Goal: Information Seeking & Learning: Learn about a topic

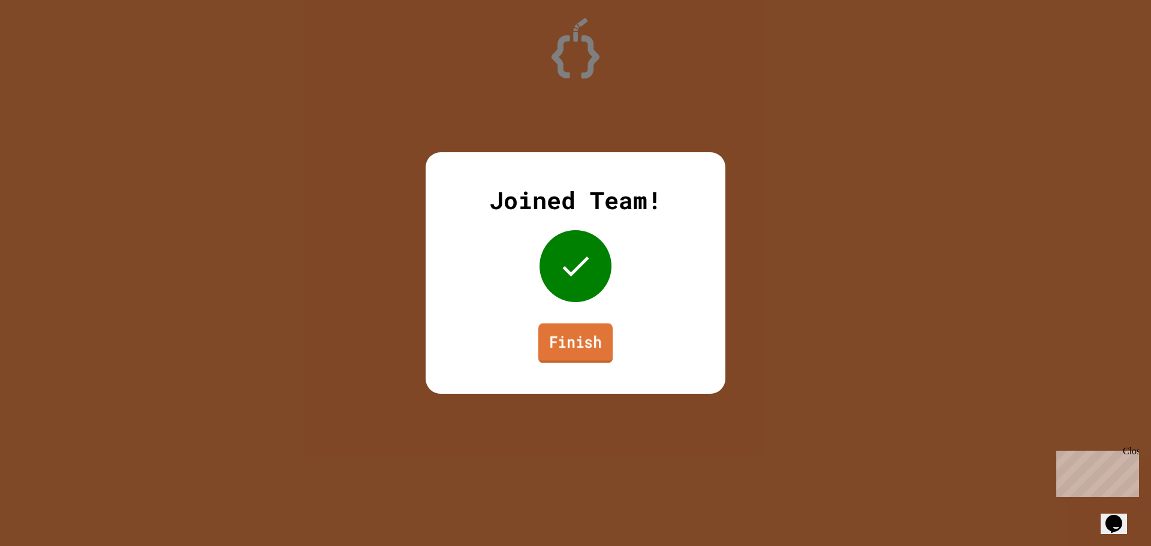
click at [597, 339] on link "Finish" at bounding box center [575, 343] width 74 height 40
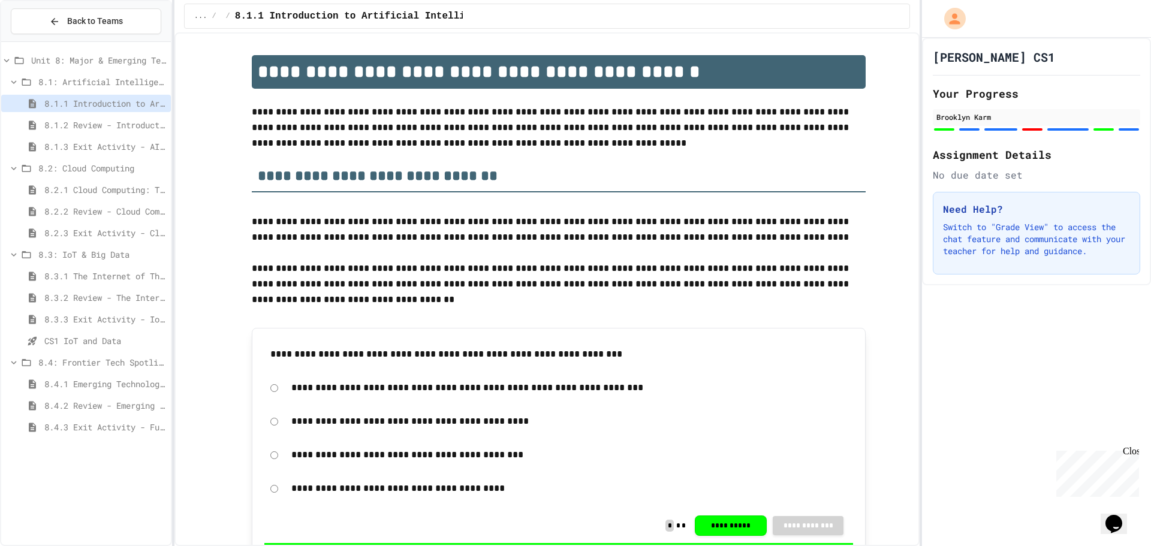
click at [113, 377] on div "8.4.1 Emerging Technologies: Shaping Our Digital Future" at bounding box center [86, 383] width 170 height 17
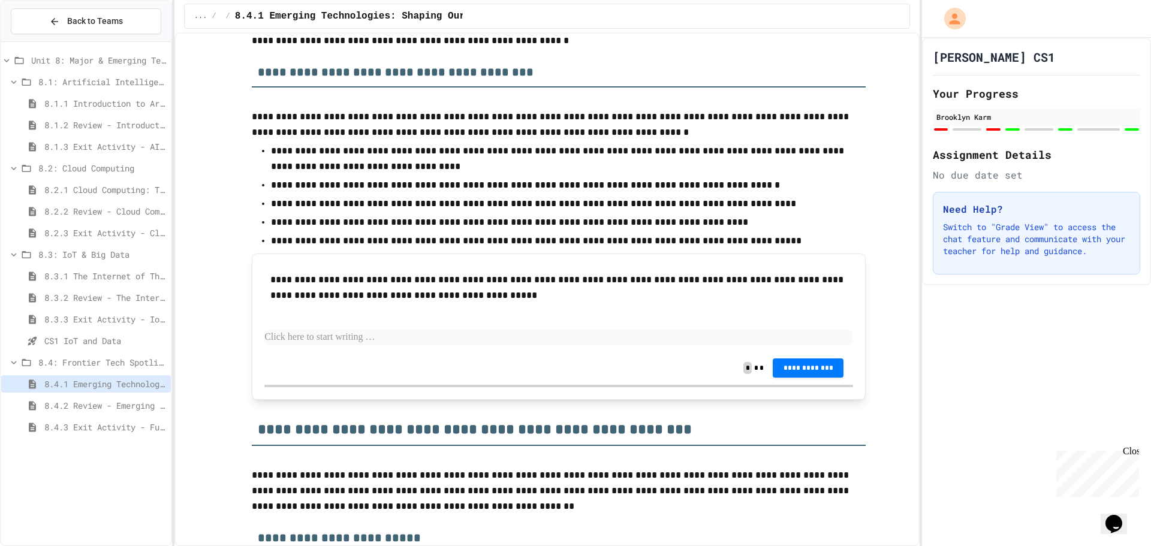
scroll to position [779, 0]
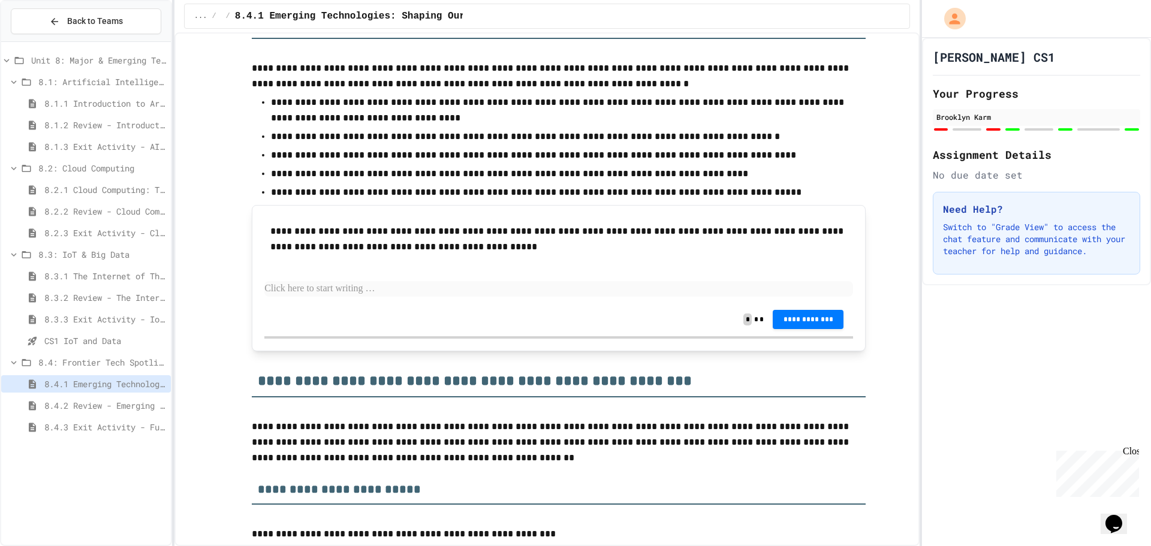
click at [154, 406] on span "8.4.2 Review - Emerging Technologies: Shaping Our Digital Future" at bounding box center [105, 405] width 122 height 13
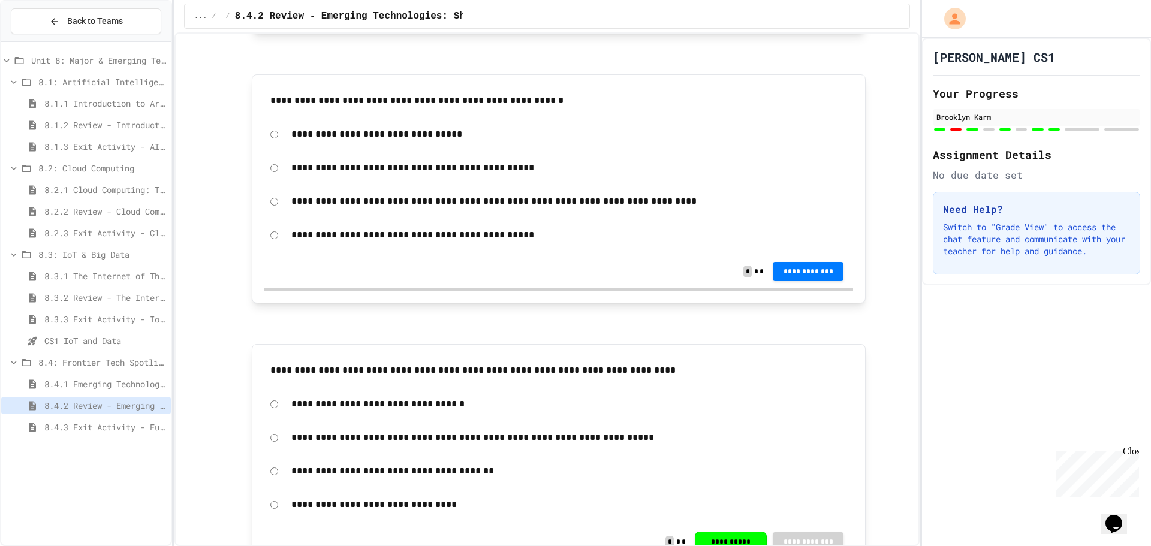
scroll to position [899, 0]
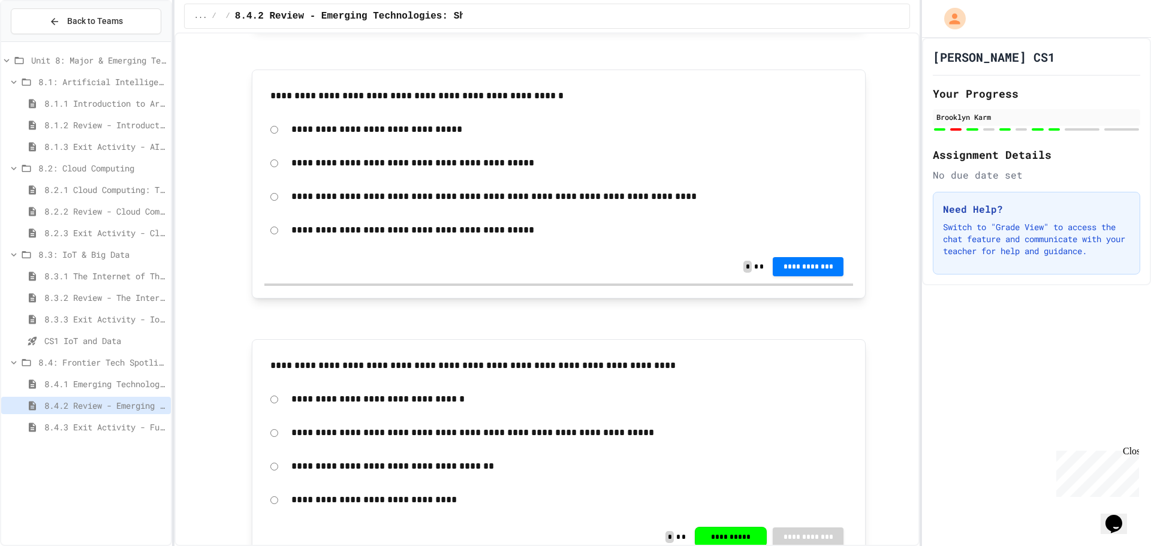
click at [123, 382] on span "8.4.1 Emerging Technologies: Shaping Our Digital Future" at bounding box center [105, 384] width 122 height 13
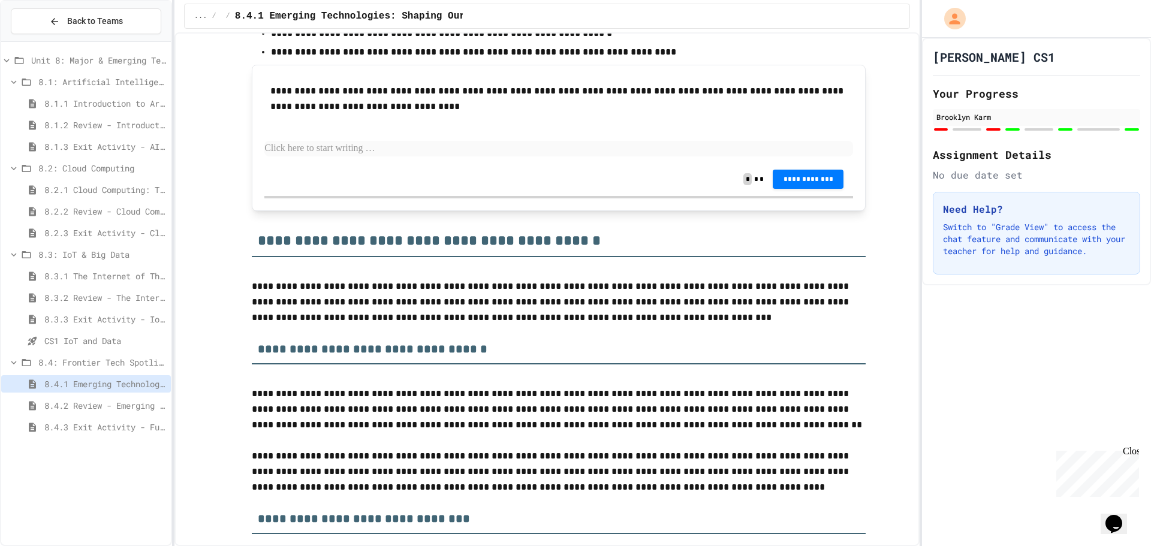
scroll to position [2996, 0]
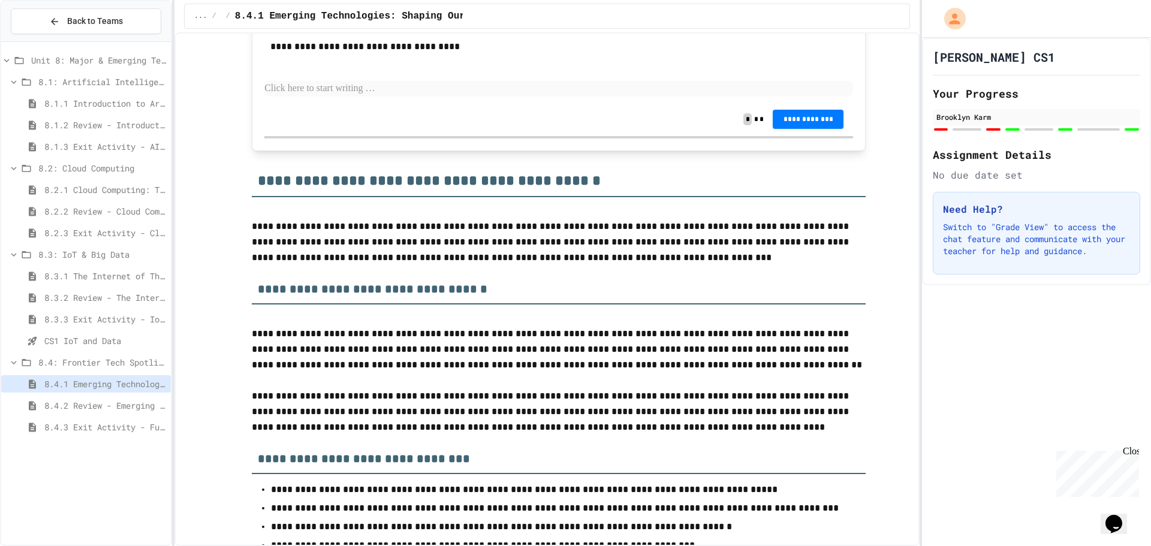
click at [134, 406] on span "8.4.2 Review - Emerging Technologies: Shaping Our Digital Future" at bounding box center [105, 405] width 122 height 13
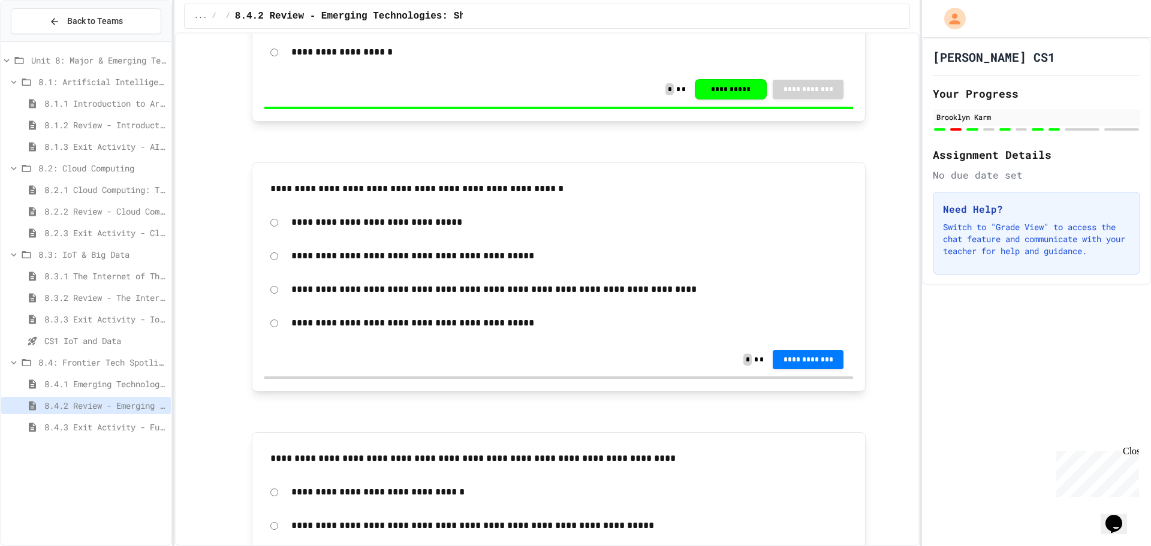
scroll to position [839, 0]
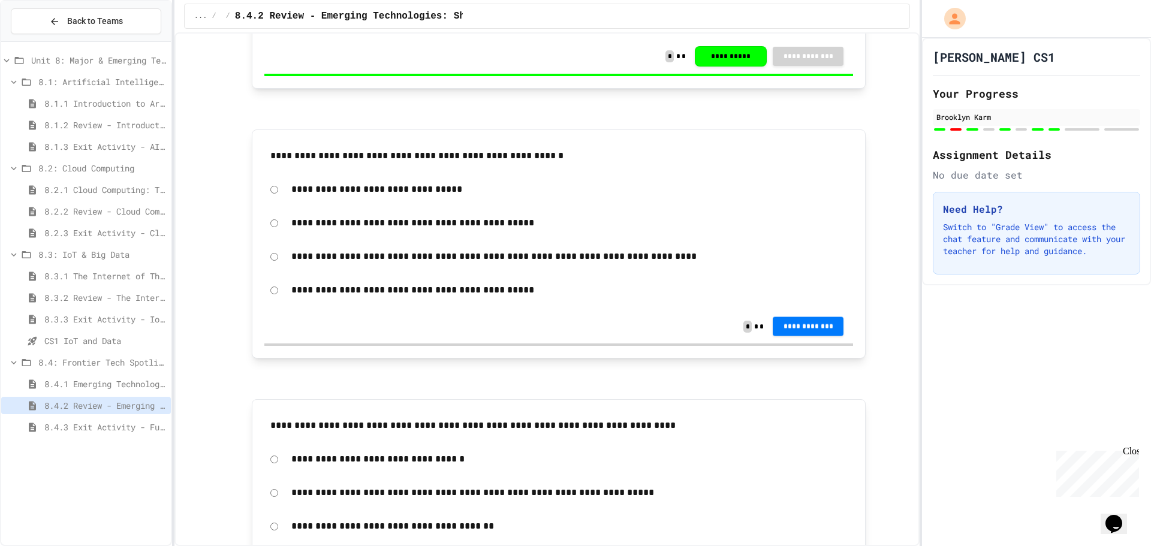
click at [774, 325] on button "**********" at bounding box center [807, 326] width 71 height 19
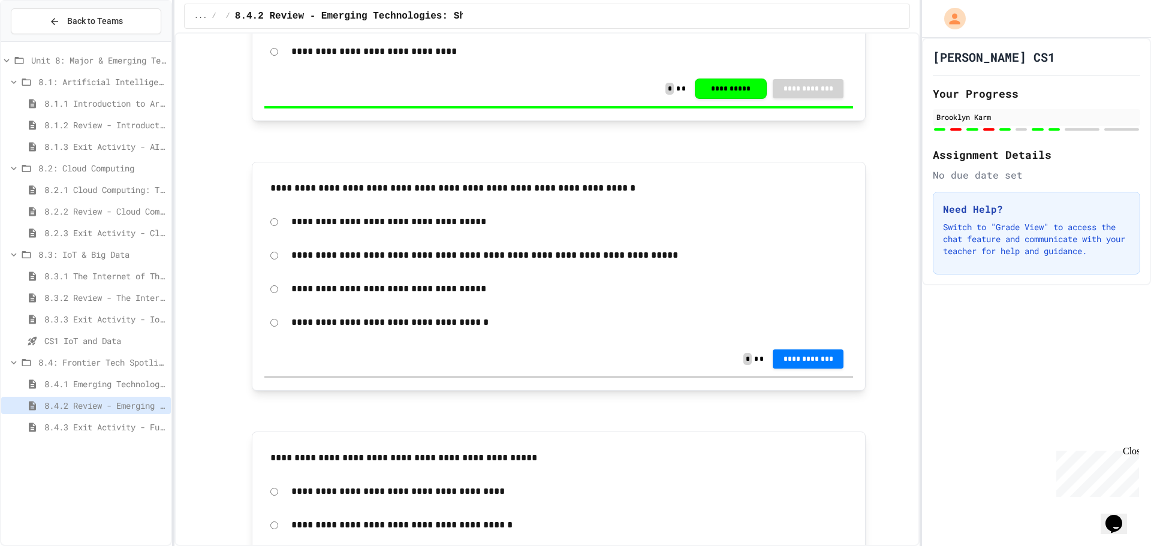
scroll to position [1378, 0]
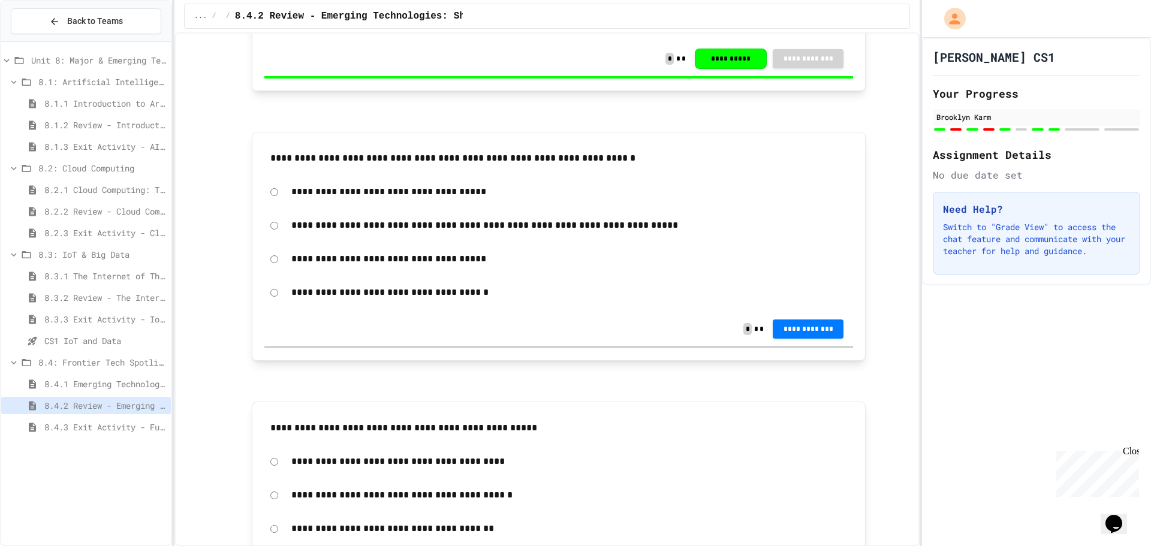
click at [810, 316] on div "**********" at bounding box center [558, 329] width 588 height 34
click at [807, 320] on button "**********" at bounding box center [807, 327] width 71 height 19
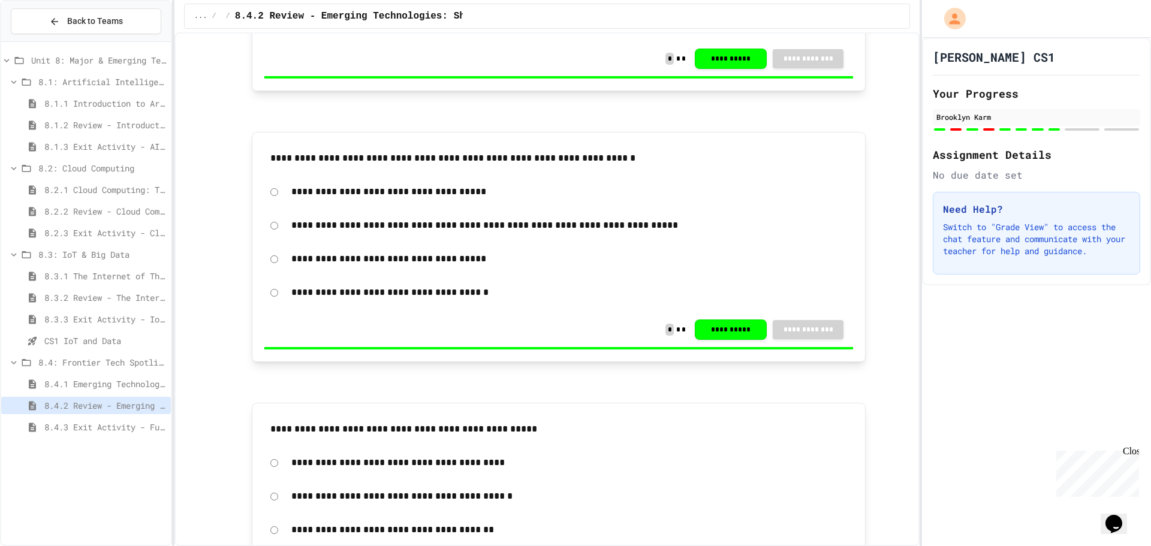
drag, startPoint x: 1066, startPoint y: 200, endPoint x: 1002, endPoint y: 210, distance: 64.9
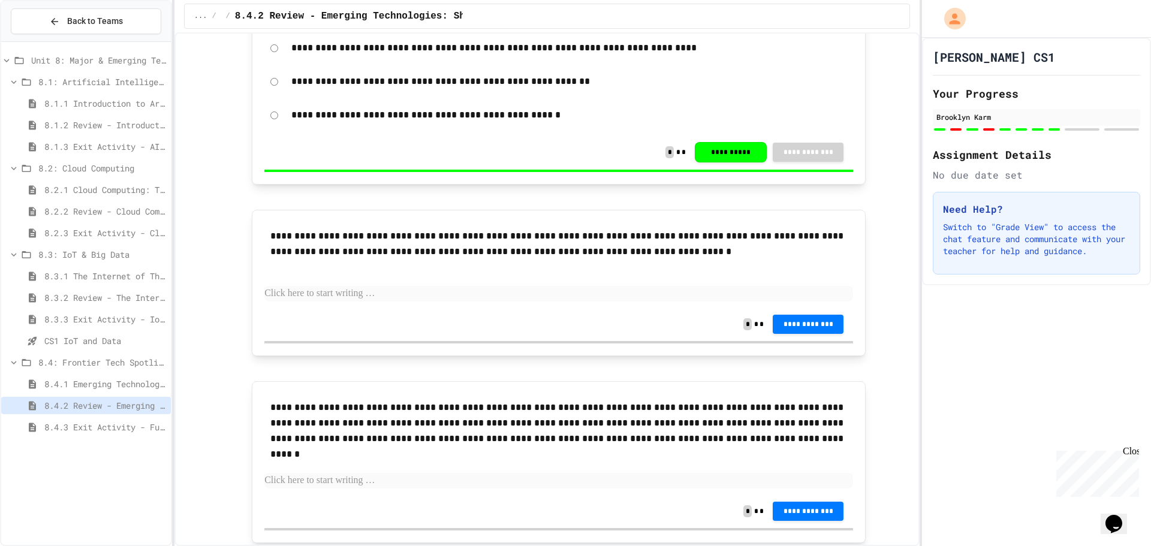
scroll to position [2137, 0]
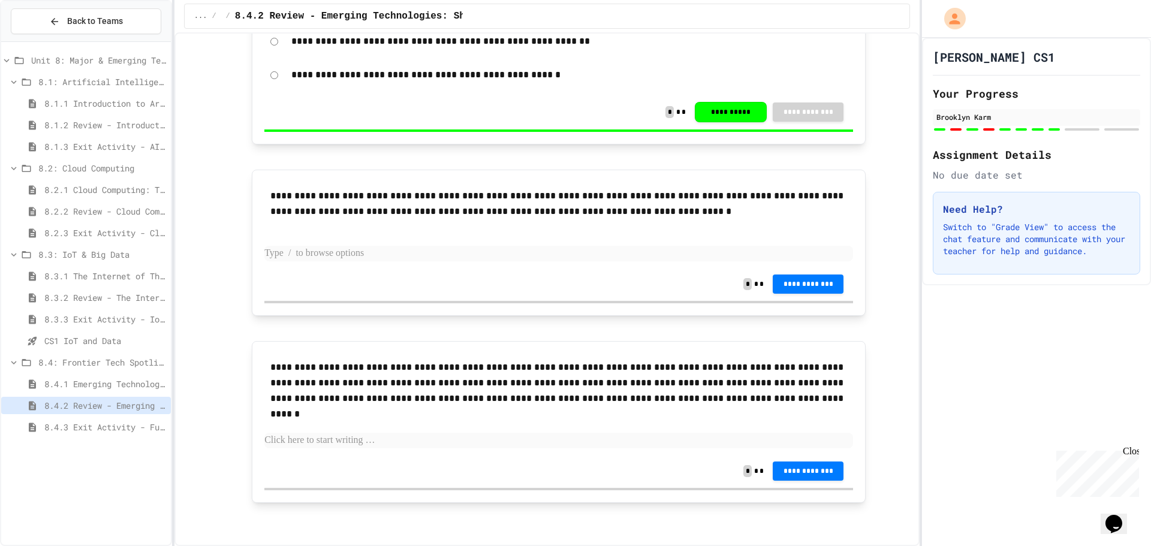
click at [566, 249] on p at bounding box center [558, 254] width 588 height 16
click at [515, 438] on p at bounding box center [558, 441] width 588 height 16
click at [810, 281] on span "**********" at bounding box center [808, 283] width 52 height 10
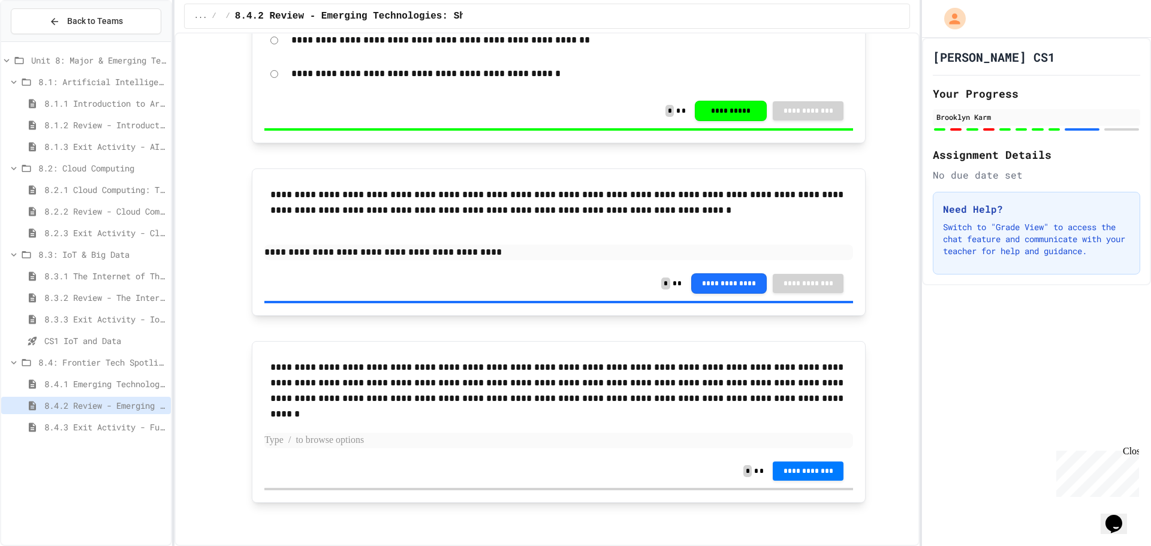
click at [463, 442] on p at bounding box center [558, 441] width 588 height 16
click at [147, 384] on span "8.4.1 Emerging Technologies: Shaping Our Digital Future" at bounding box center [105, 384] width 122 height 13
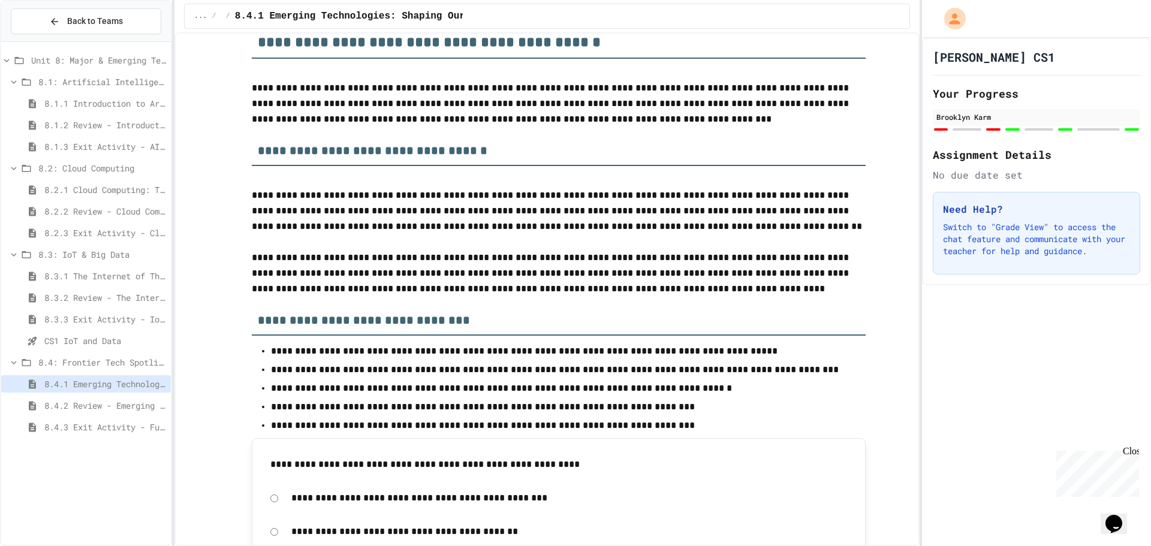
scroll to position [3116, 0]
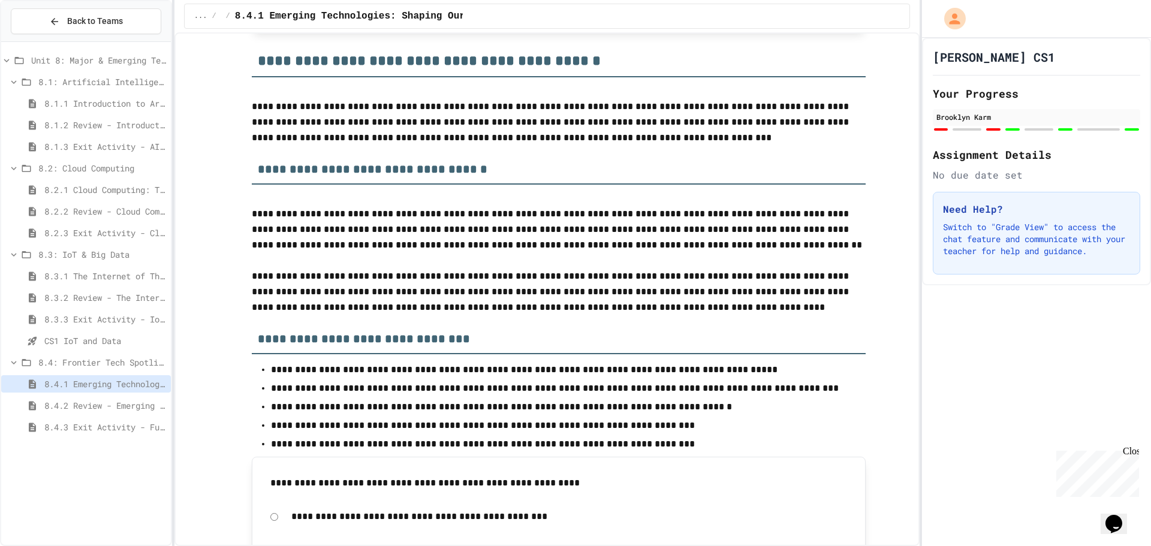
click at [138, 96] on div "8.1.1 Introduction to Artificial Intelligence" at bounding box center [86, 103] width 170 height 17
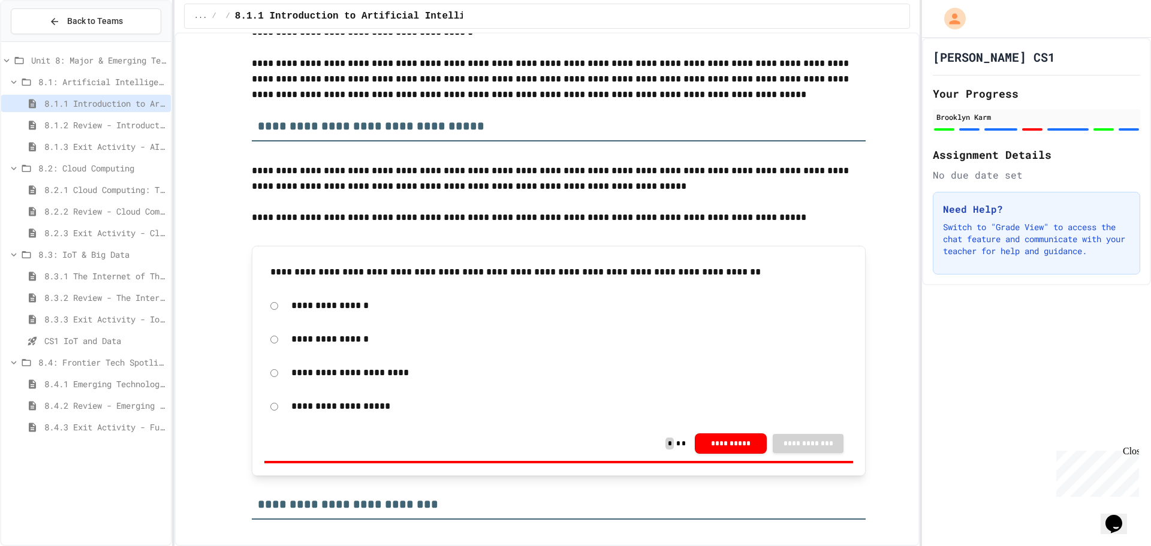
scroll to position [3236, 0]
click at [116, 186] on span "8.2.1 Cloud Computing: Transforming the Digital World" at bounding box center [105, 189] width 122 height 13
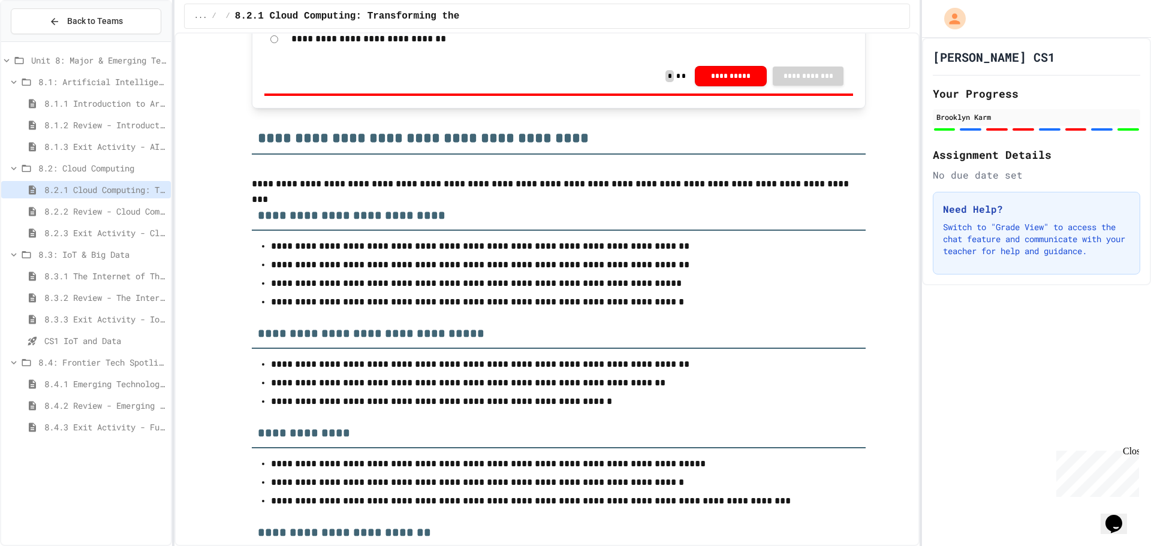
scroll to position [4015, 0]
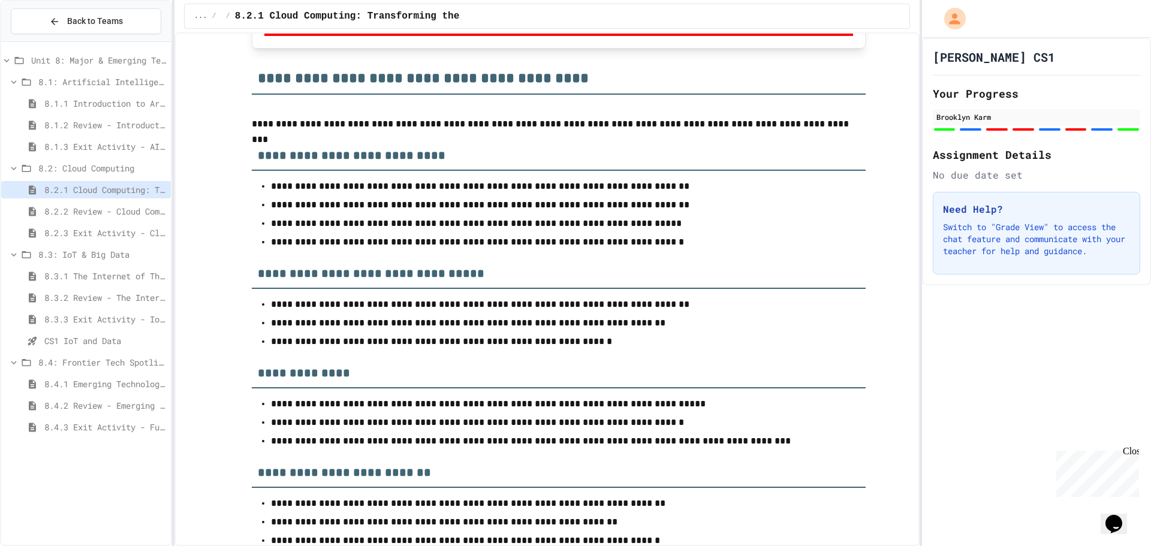
click at [91, 274] on span "8.3.1 The Internet of Things and Big Data: Our Connected Digital World" at bounding box center [105, 276] width 122 height 13
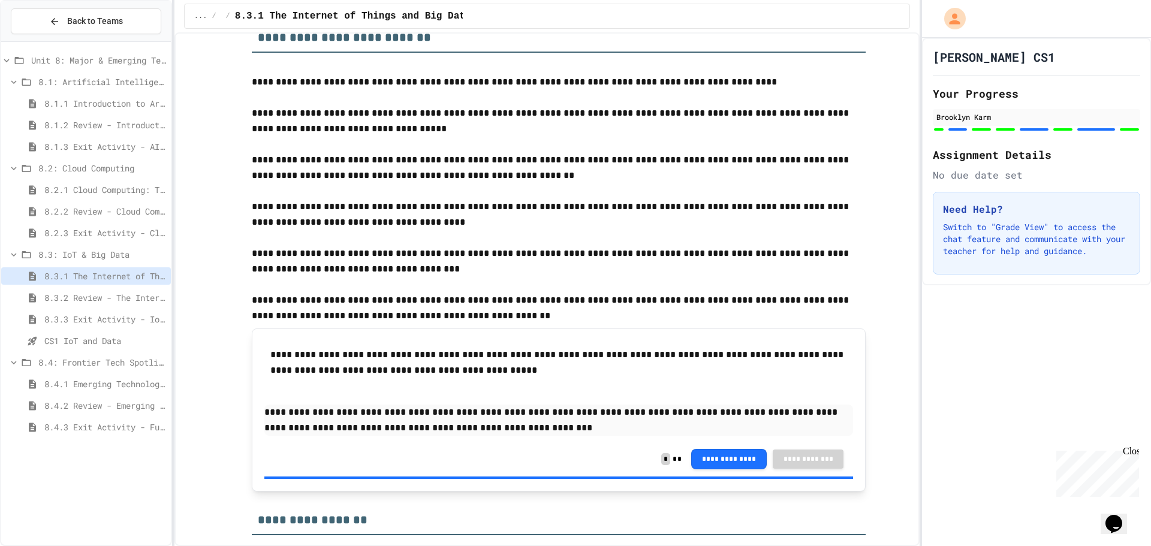
scroll to position [599, 0]
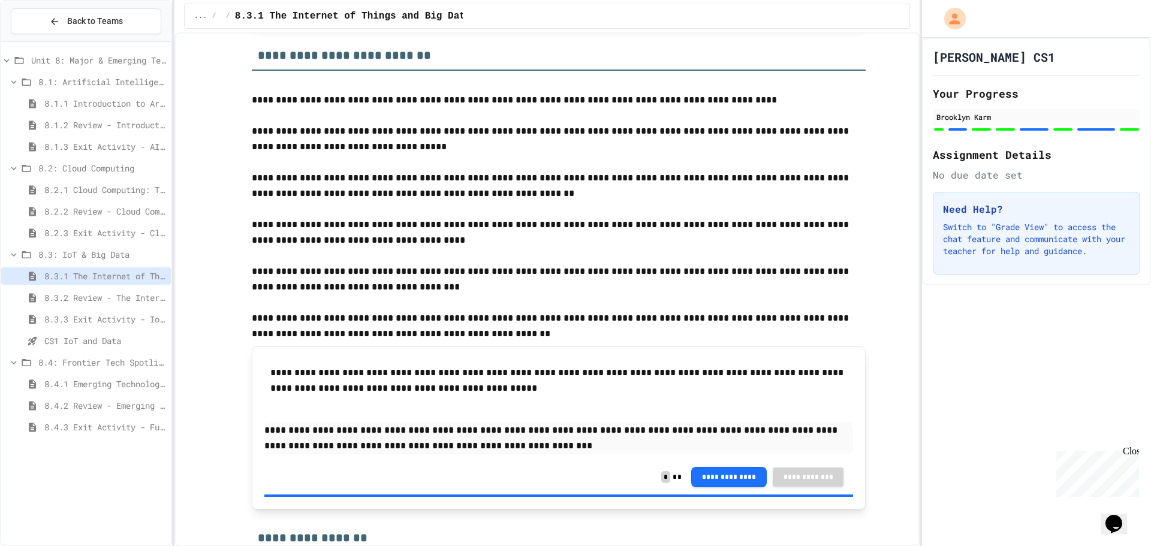
click at [23, 77] on icon at bounding box center [26, 82] width 14 height 11
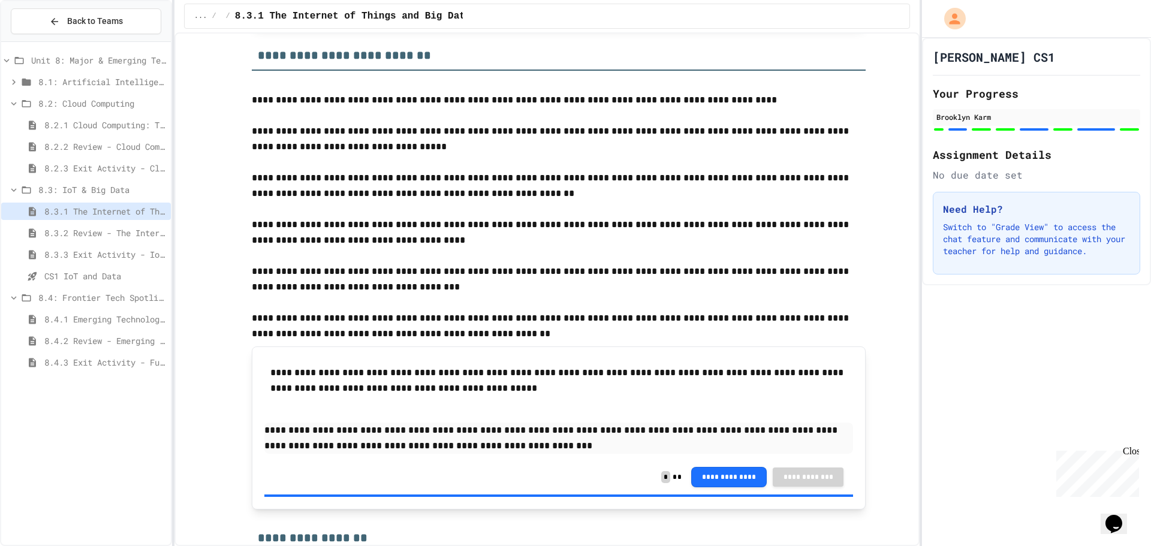
click at [12, 95] on div "8.2: Cloud Computing" at bounding box center [86, 103] width 170 height 17
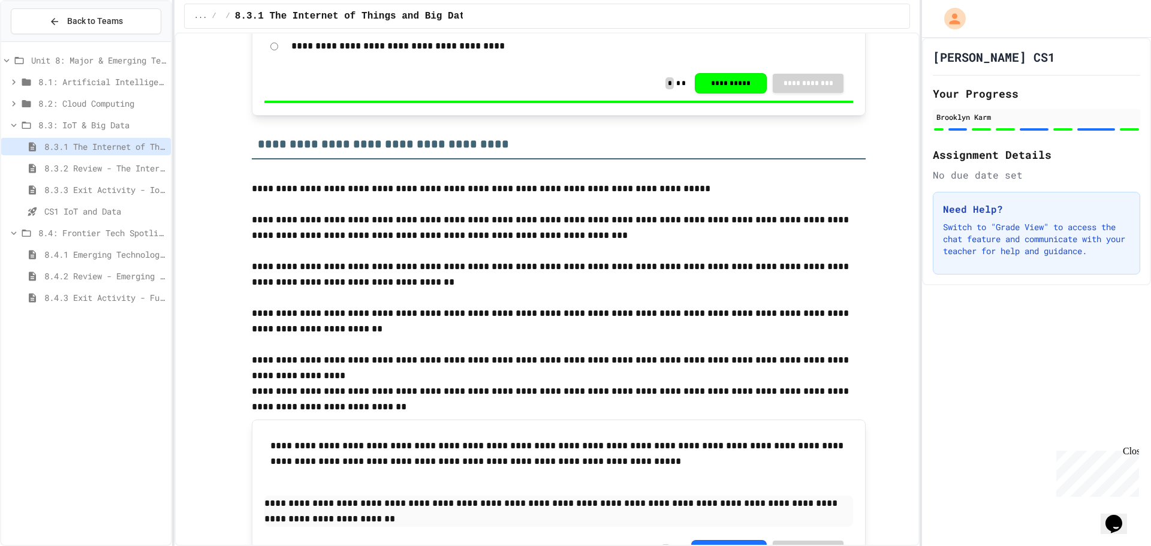
scroll to position [2277, 0]
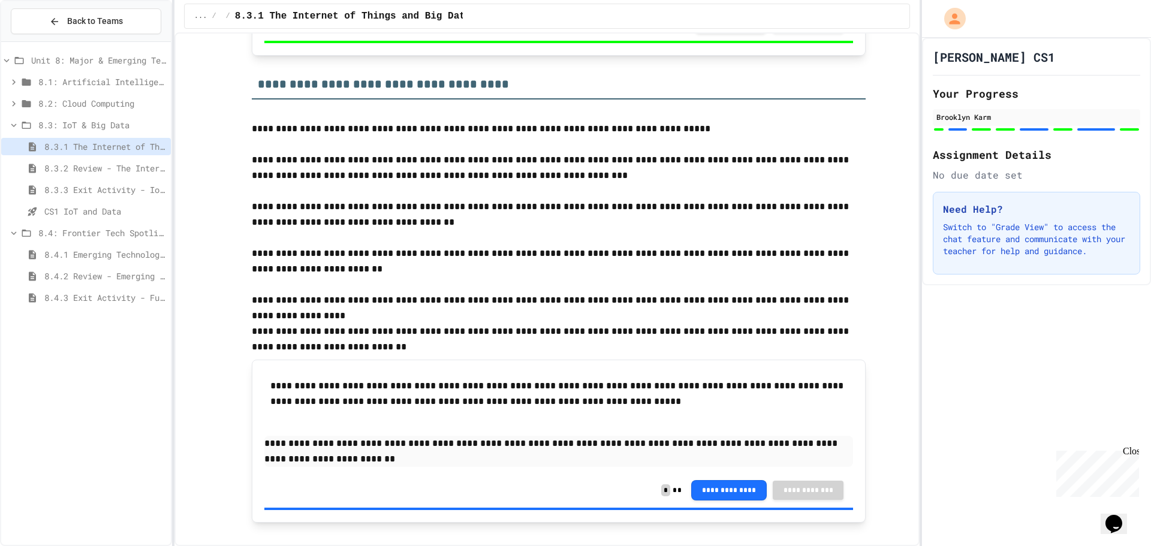
click at [105, 248] on span "8.4.1 Emerging Technologies: Shaping Our Digital Future" at bounding box center [105, 254] width 122 height 13
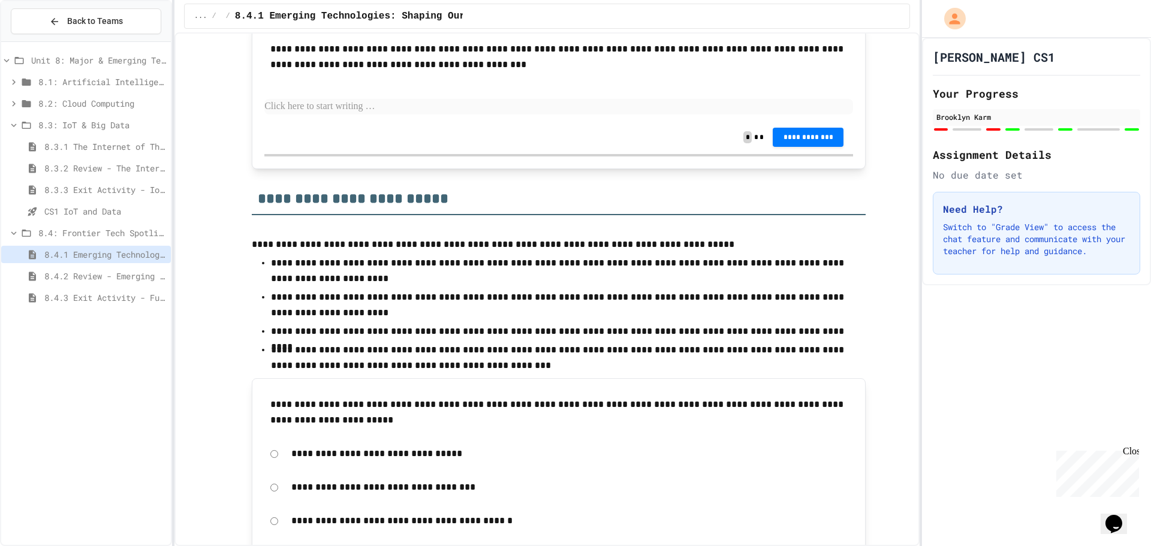
scroll to position [4483, 0]
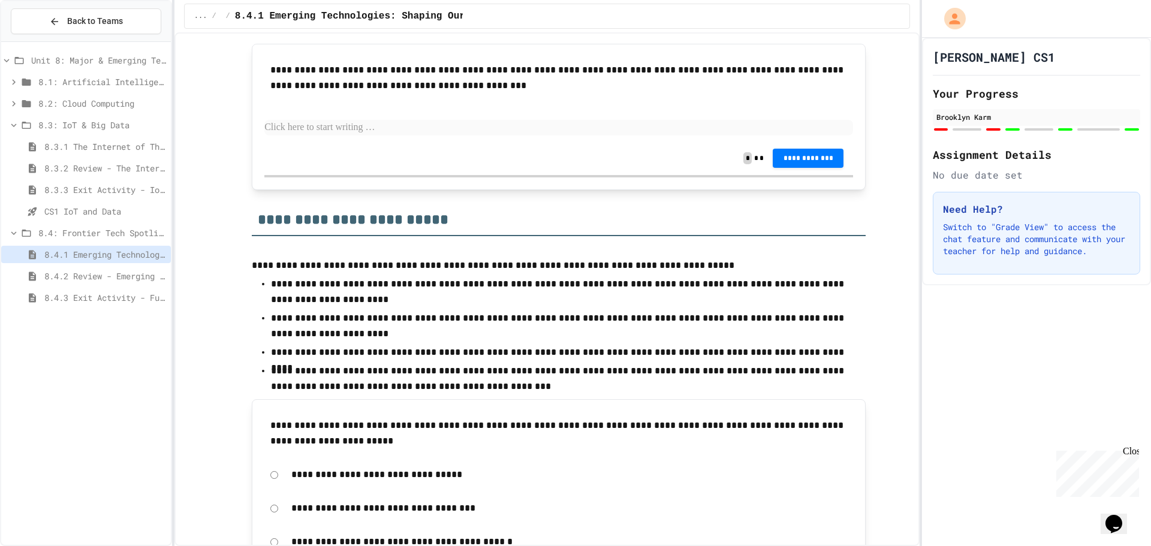
click at [77, 126] on span "8.3: IoT & Big Data" at bounding box center [102, 125] width 128 height 13
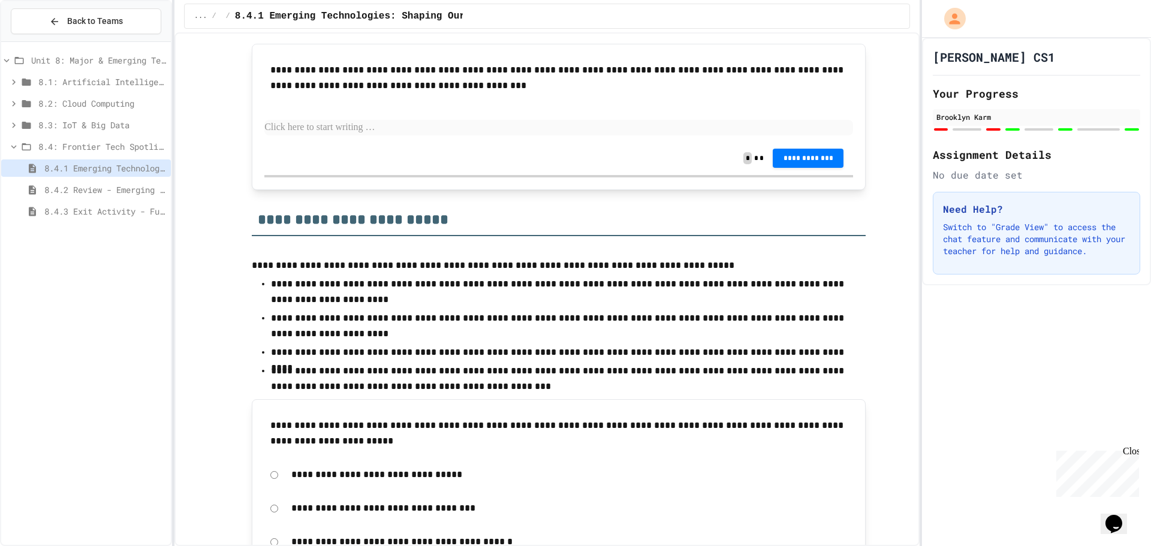
click at [58, 139] on div "8.4: Frontier Tech Spotlight" at bounding box center [86, 146] width 170 height 17
click at [56, 56] on span "Unit 8: Major & Emerging Technologies" at bounding box center [98, 60] width 135 height 13
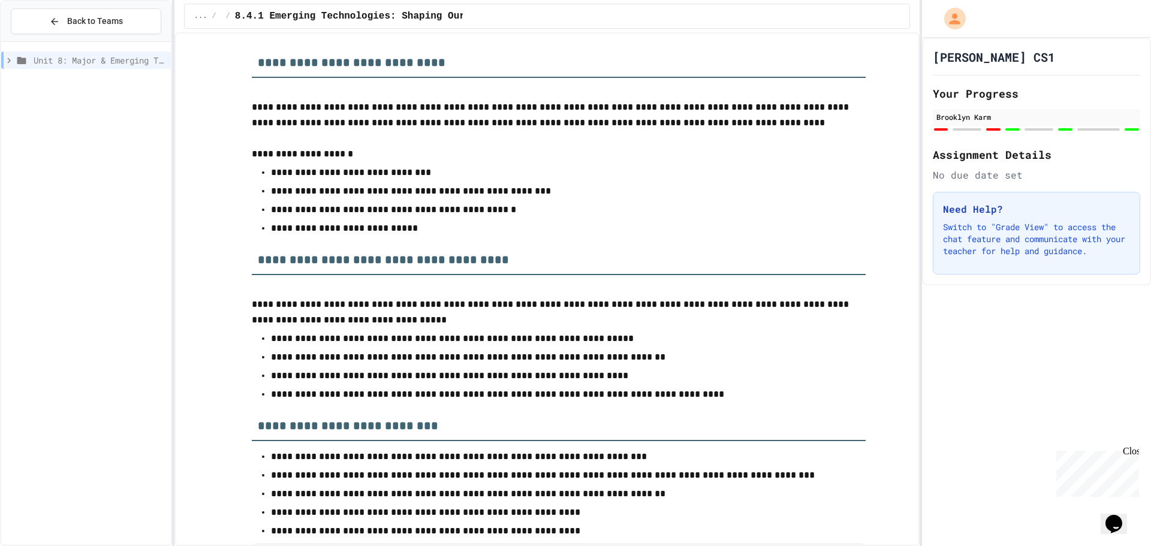
scroll to position [4022, 0]
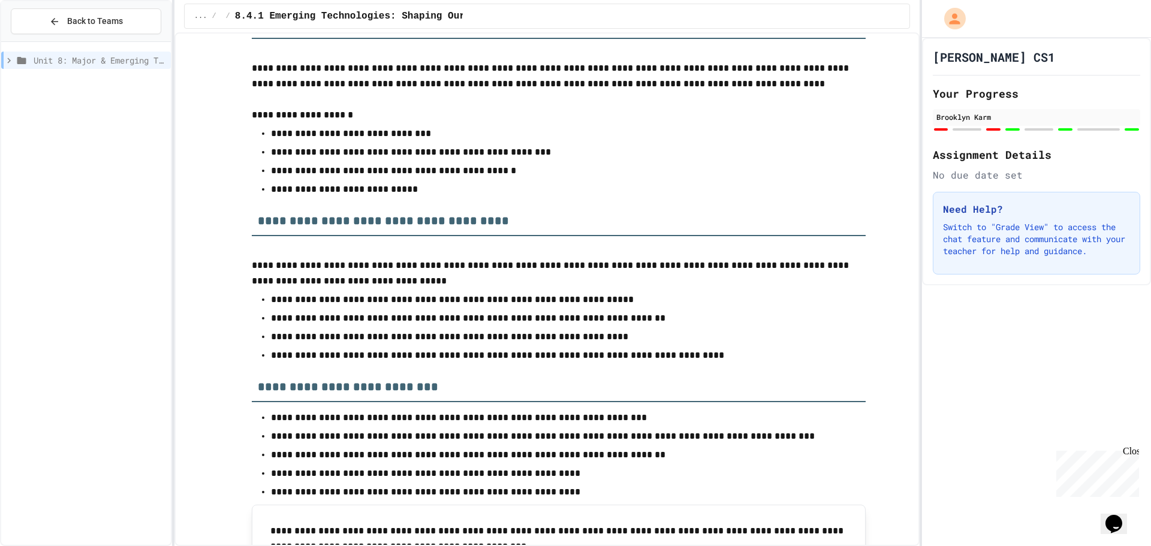
click at [821, 71] on p "**********" at bounding box center [559, 76] width 614 height 31
